Goal: Task Accomplishment & Management: Use online tool/utility

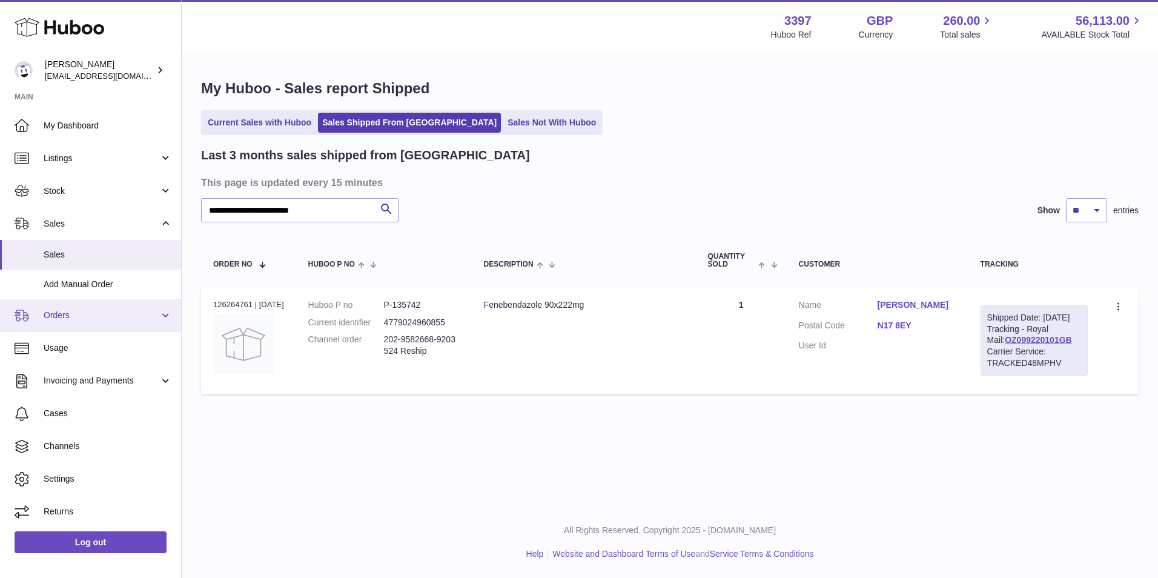
drag, startPoint x: 0, startPoint y: 0, endPoint x: 53, endPoint y: 316, distance: 320.6
click at [53, 316] on span "Orders" at bounding box center [102, 316] width 116 height 12
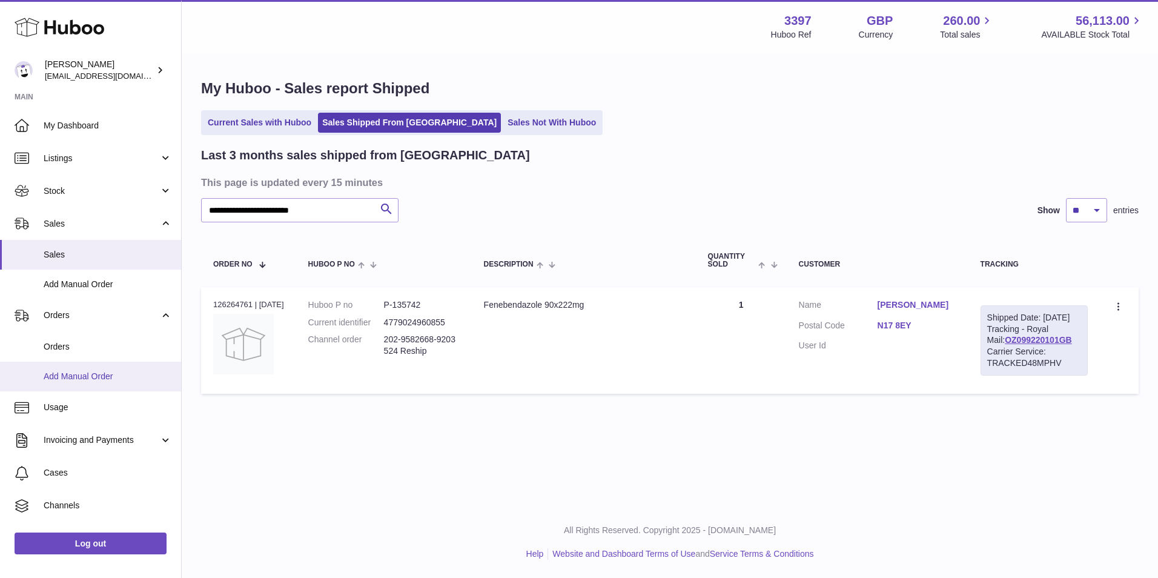
click at [54, 376] on span "Add Manual Order" at bounding box center [108, 377] width 128 height 12
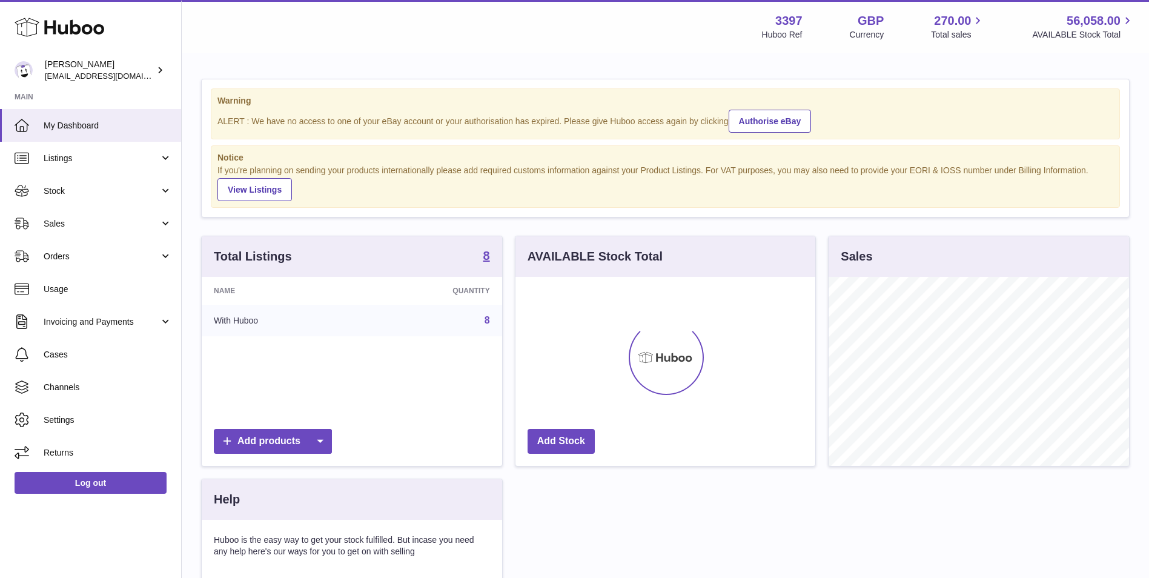
scroll to position [189, 300]
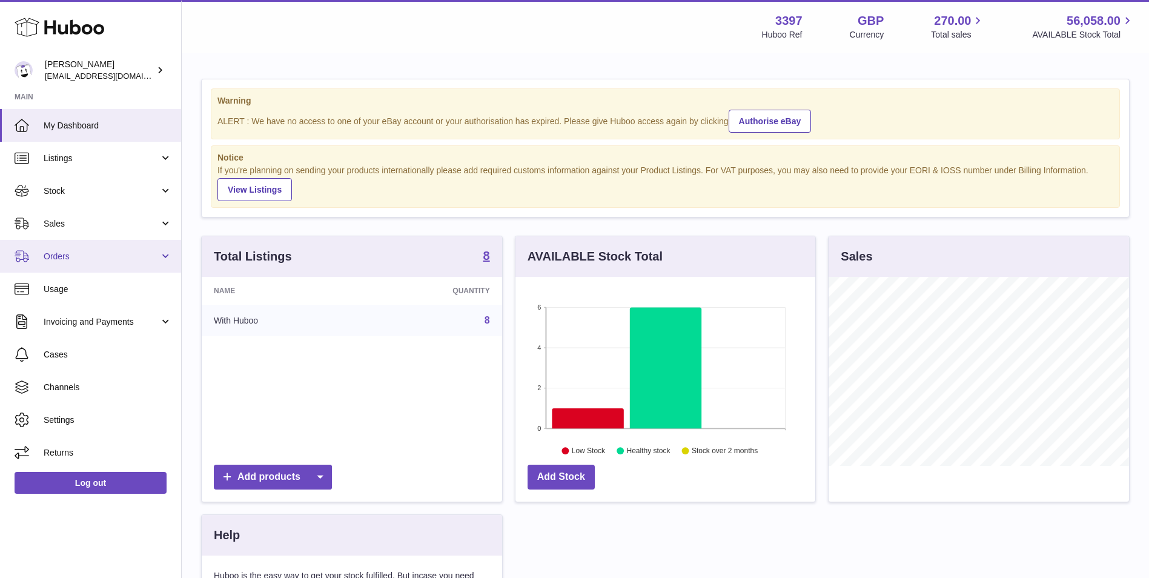
click at [76, 261] on span "Orders" at bounding box center [102, 257] width 116 height 12
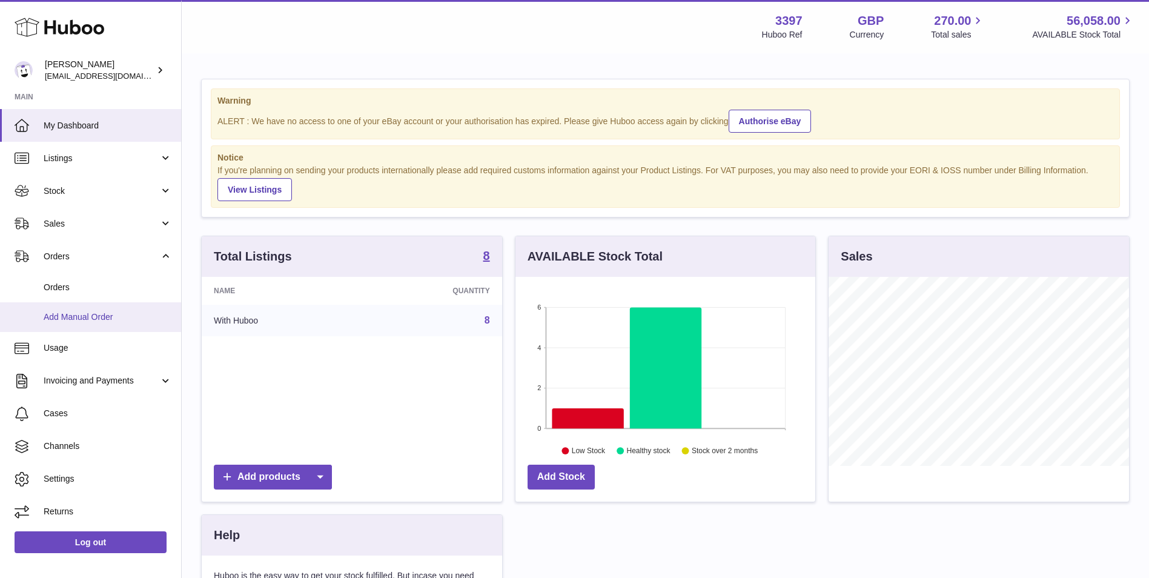
click at [60, 318] on span "Add Manual Order" at bounding box center [108, 317] width 128 height 12
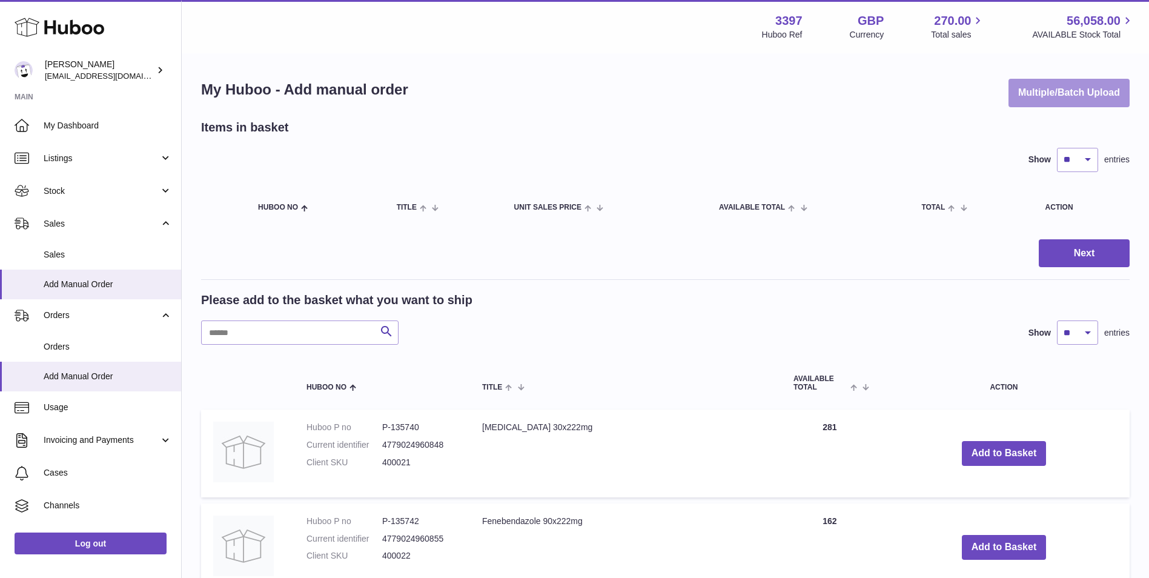
click at [1063, 101] on button "Multiple/Batch Upload" at bounding box center [1069, 93] width 121 height 28
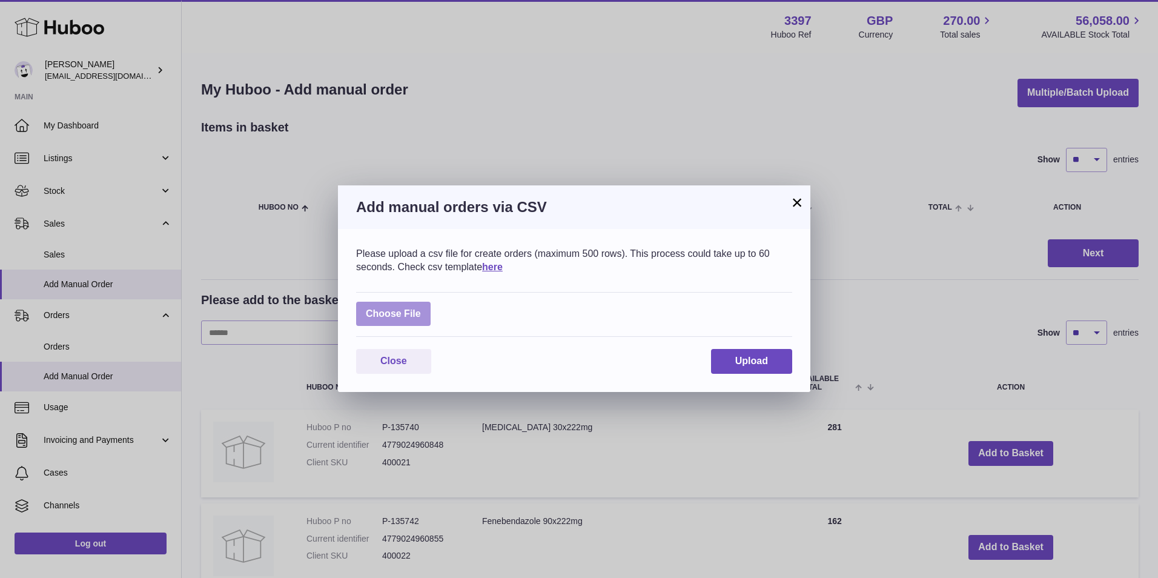
click at [386, 314] on label at bounding box center [393, 314] width 75 height 25
click at [421, 308] on input "file" at bounding box center [421, 308] width 1 height 1
type input "**********"
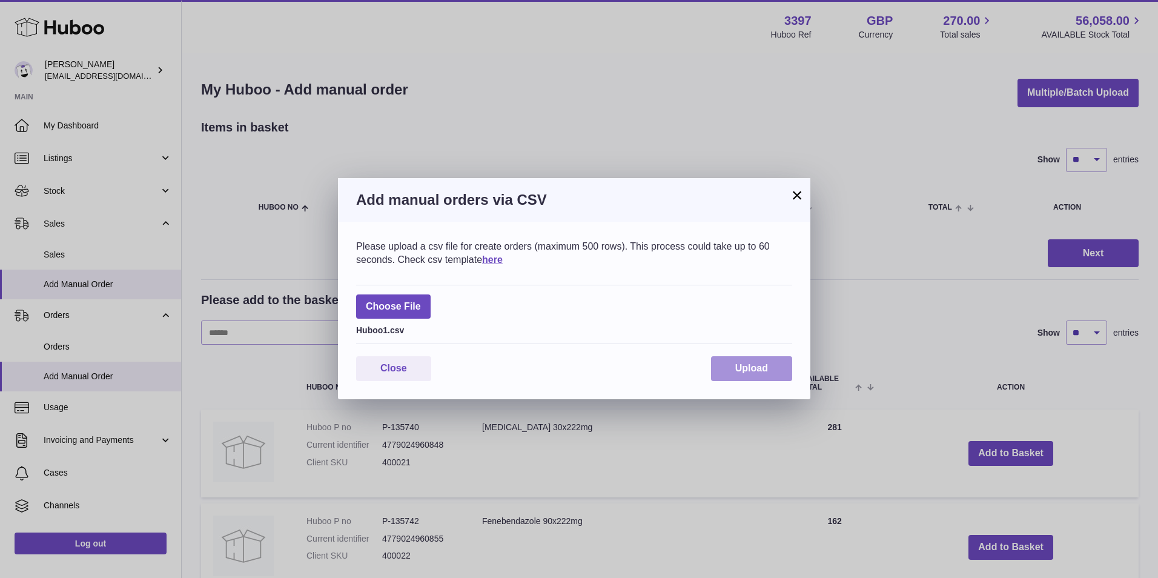
click at [747, 367] on span "Upload" at bounding box center [751, 368] width 33 height 10
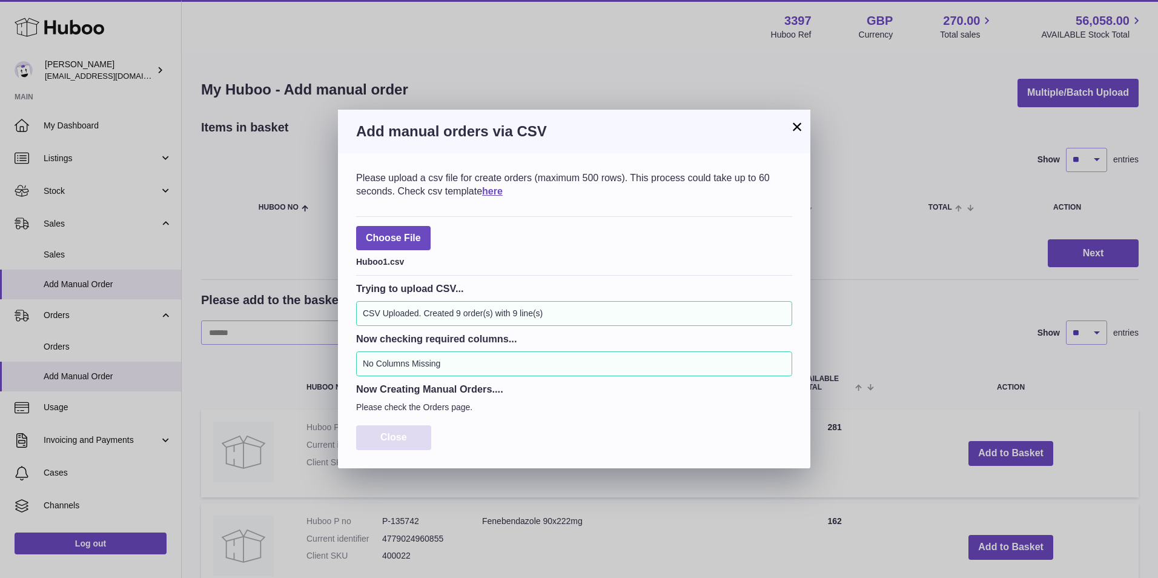
click at [394, 427] on button "Close" at bounding box center [393, 437] width 75 height 25
